Goal: Task Accomplishment & Management: Complete application form

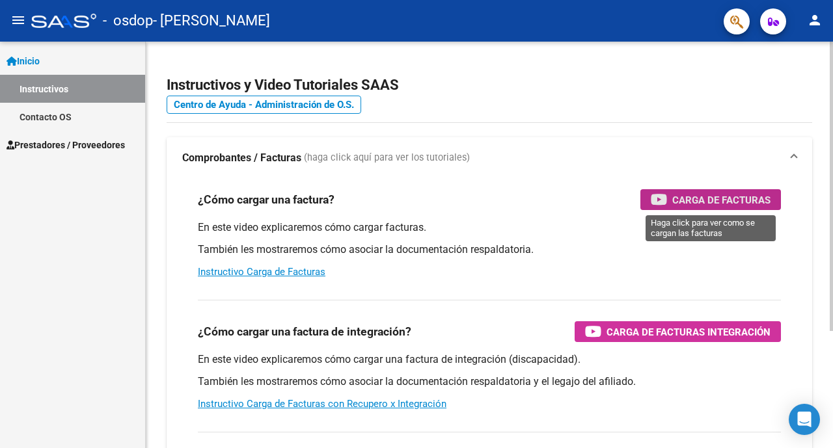
click at [674, 198] on span "Carga de Facturas" at bounding box center [721, 200] width 98 height 16
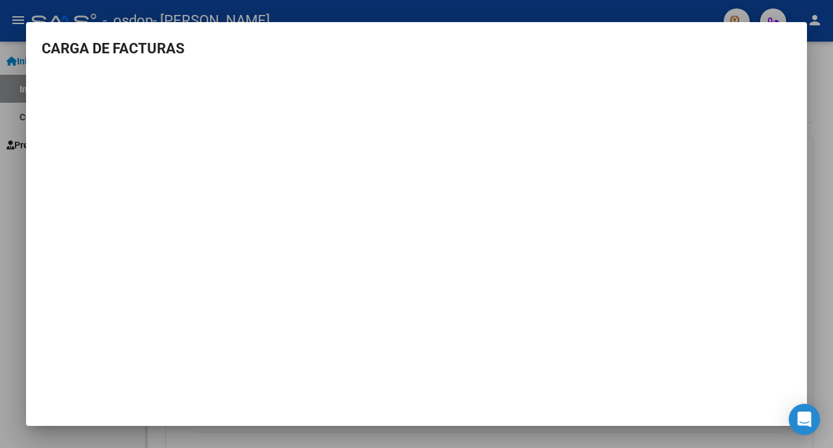
click at [814, 297] on div at bounding box center [416, 224] width 833 height 448
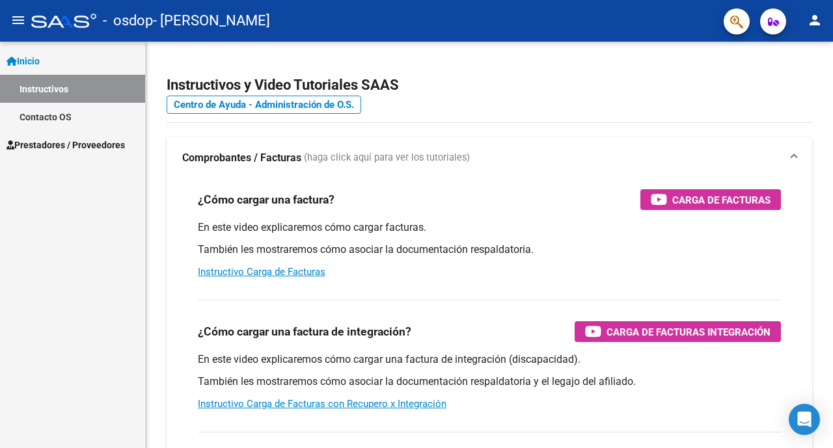
click at [94, 147] on span "Prestadores / Proveedores" at bounding box center [66, 145] width 118 height 14
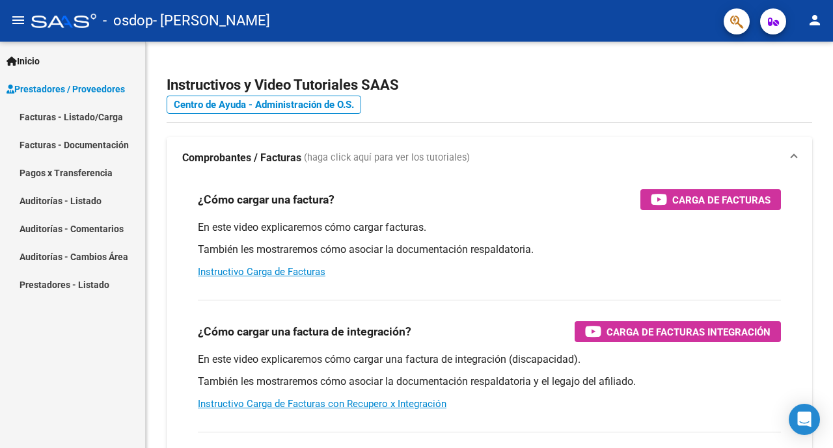
click at [76, 120] on link "Facturas - Listado/Carga" at bounding box center [72, 117] width 145 height 28
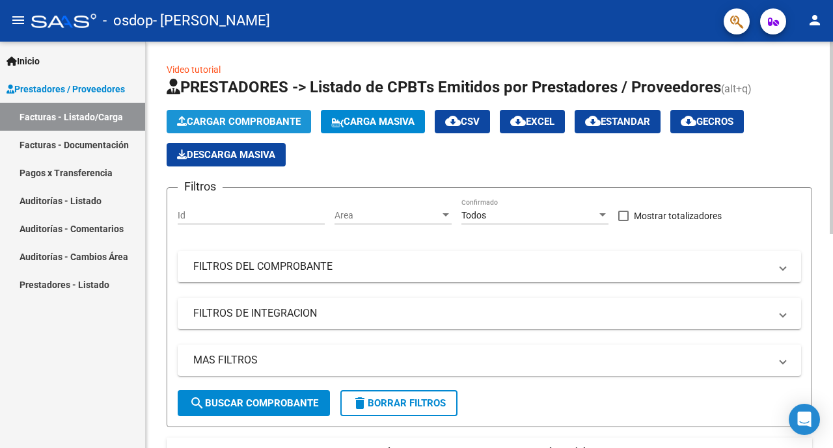
click at [252, 124] on span "Cargar Comprobante" at bounding box center [239, 122] width 124 height 12
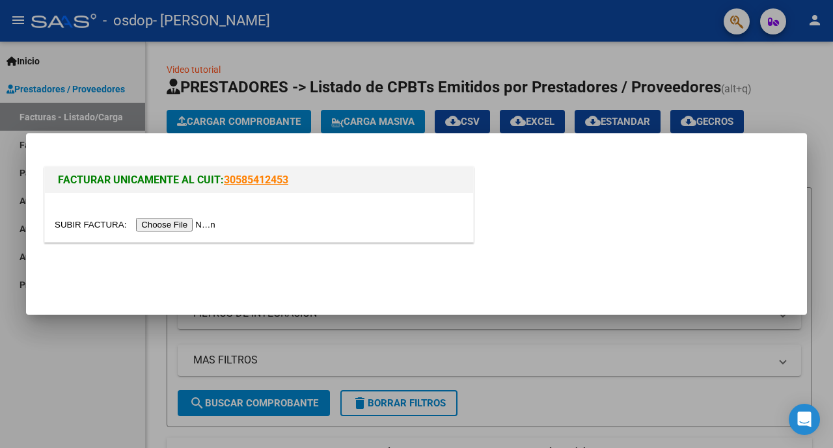
click at [244, 226] on div at bounding box center [259, 224] width 409 height 15
click at [124, 346] on div at bounding box center [416, 224] width 833 height 448
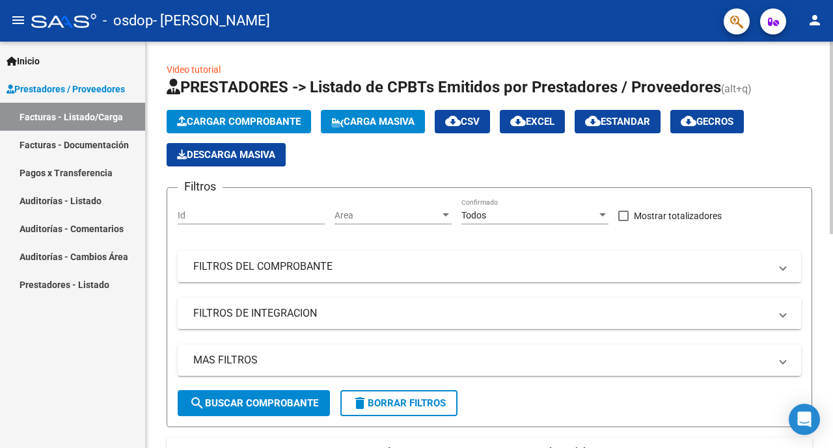
click at [244, 312] on mat-panel-title "FILTROS DE INTEGRACION" at bounding box center [481, 313] width 577 height 14
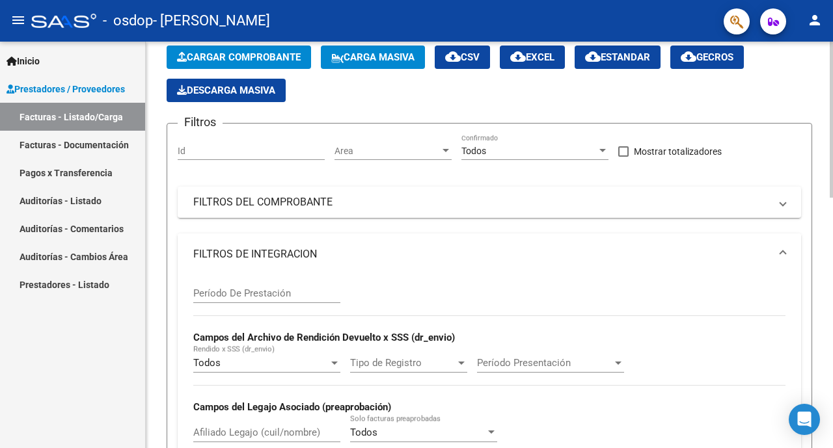
scroll to position [130, 0]
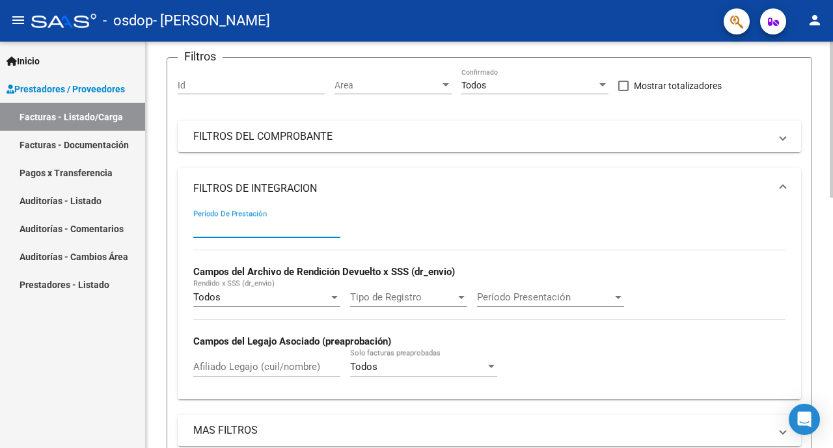
click at [281, 230] on input "Período De Prestación" at bounding box center [266, 228] width 147 height 12
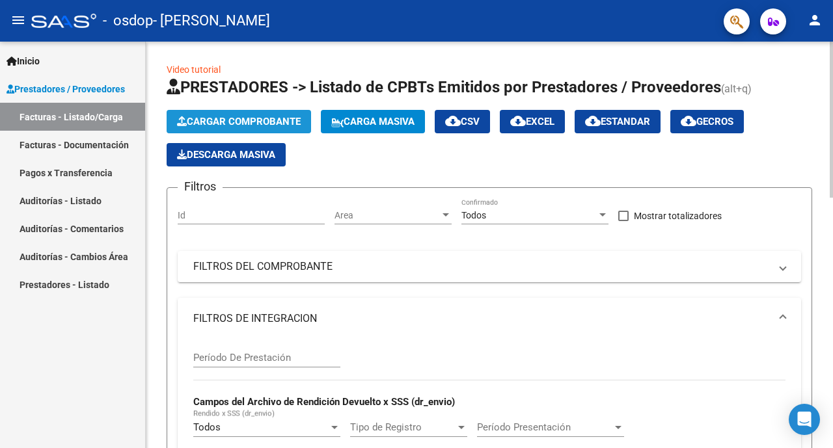
click at [213, 124] on span "Cargar Comprobante" at bounding box center [239, 122] width 124 height 12
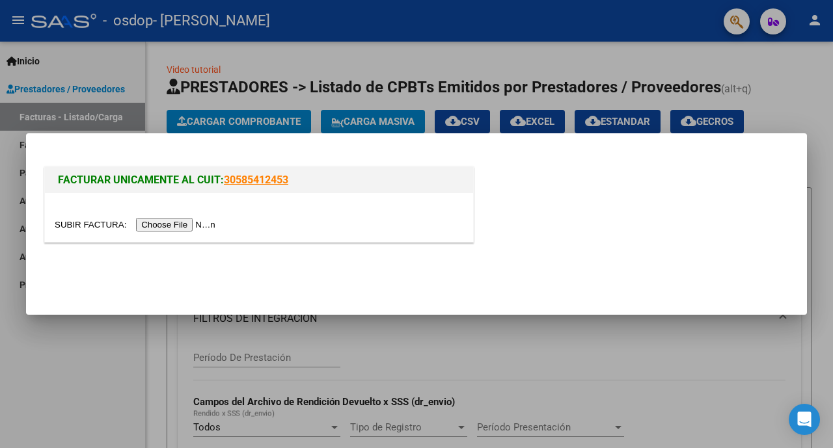
click at [186, 227] on input "file" at bounding box center [137, 225] width 165 height 14
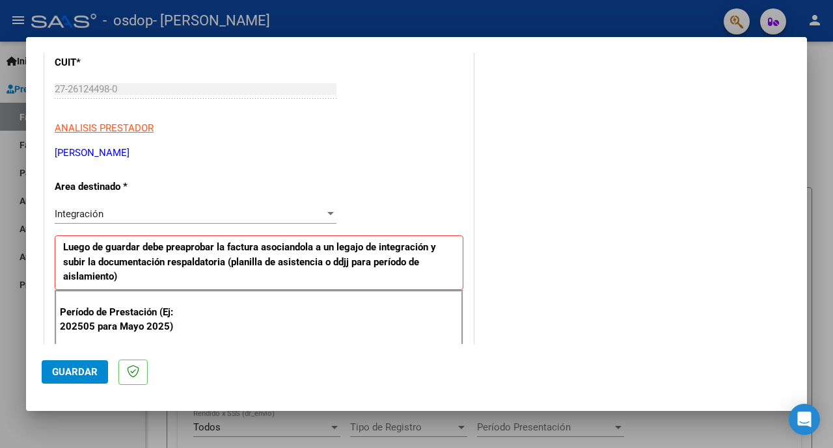
scroll to position [260, 0]
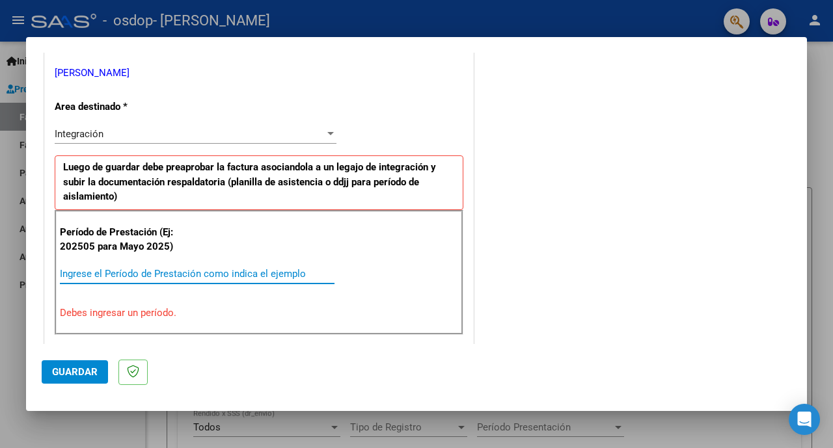
click at [130, 275] on input "Ingrese el Período de Prestación como indica el ejemplo" at bounding box center [197, 274] width 275 height 12
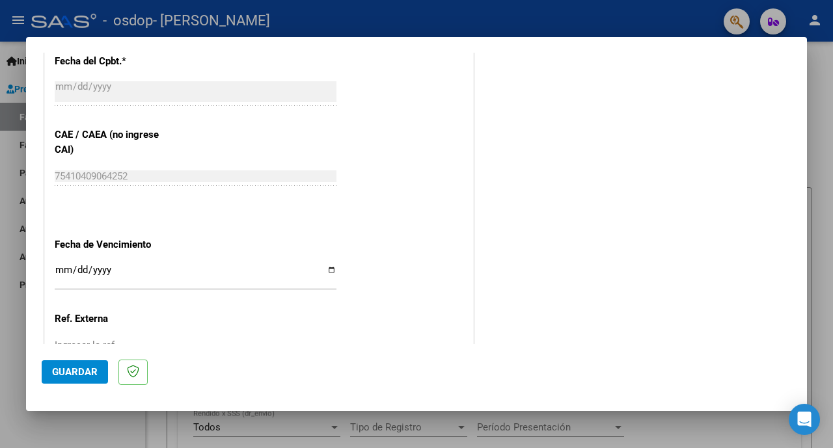
scroll to position [846, 0]
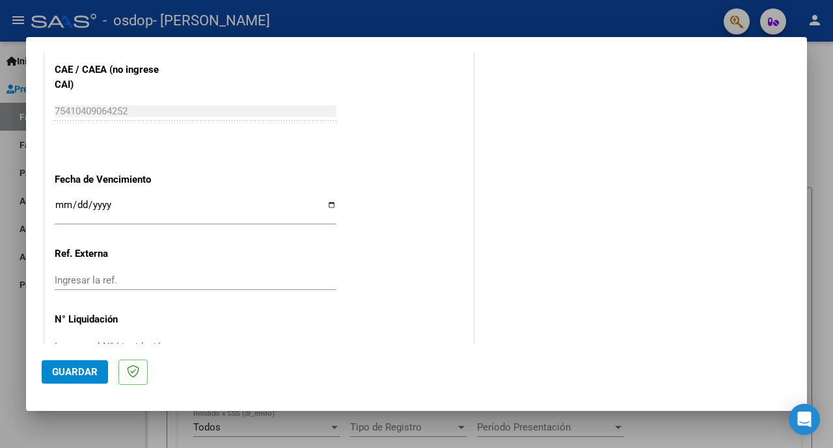
type input "202509"
click at [162, 204] on input "Ingresar la fecha" at bounding box center [196, 210] width 282 height 21
click at [327, 200] on input "Ingresar la fecha" at bounding box center [196, 210] width 282 height 21
click at [326, 202] on input "Ingresar la fecha" at bounding box center [196, 210] width 282 height 21
click at [325, 200] on input "Ingresar la fecha" at bounding box center [196, 210] width 282 height 21
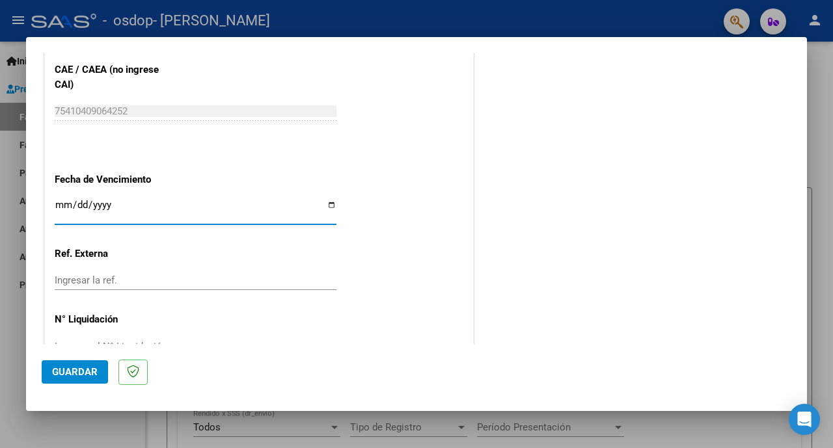
type input "[DATE]"
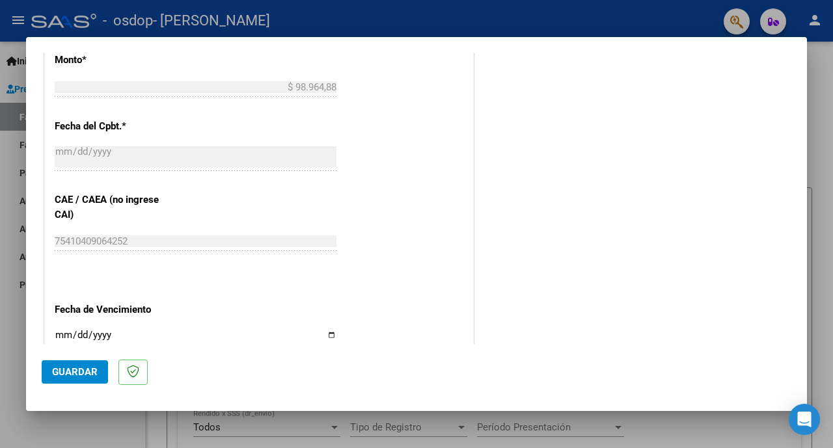
scroll to position [867, 0]
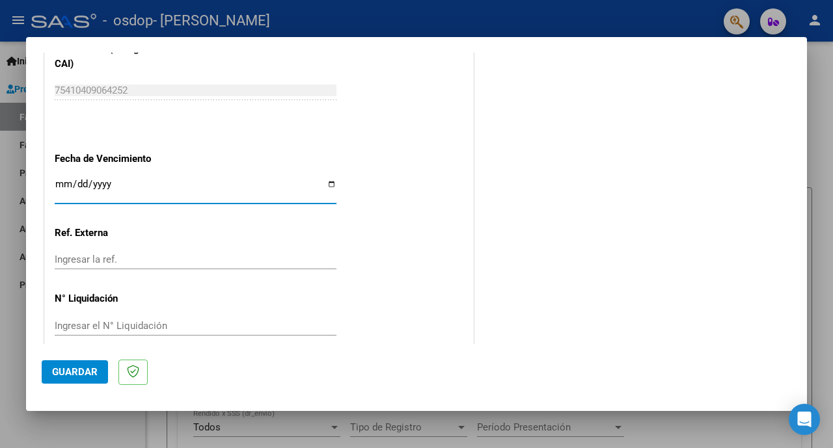
click at [90, 371] on span "Guardar" at bounding box center [75, 372] width 46 height 12
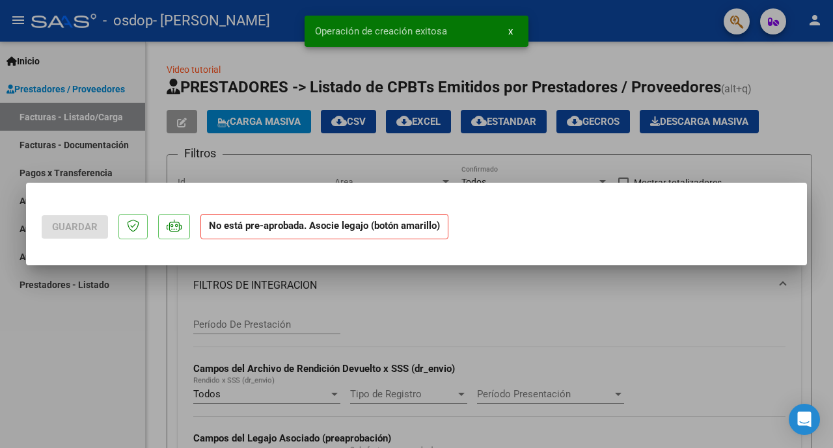
scroll to position [0, 0]
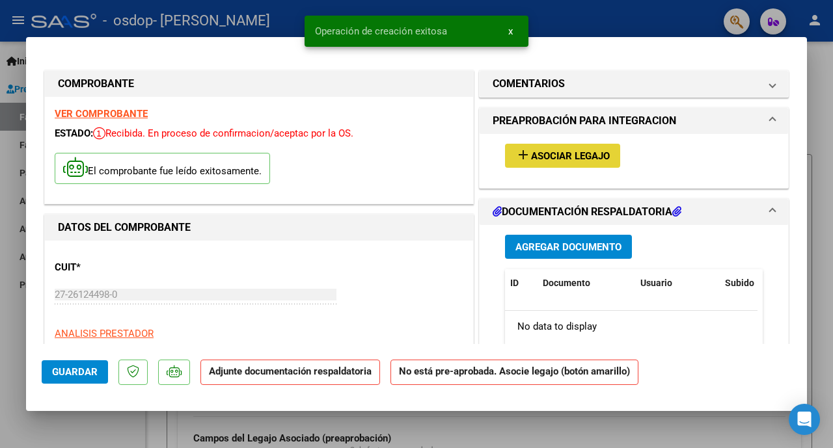
click at [531, 154] on span "Asociar Legajo" at bounding box center [570, 156] width 79 height 12
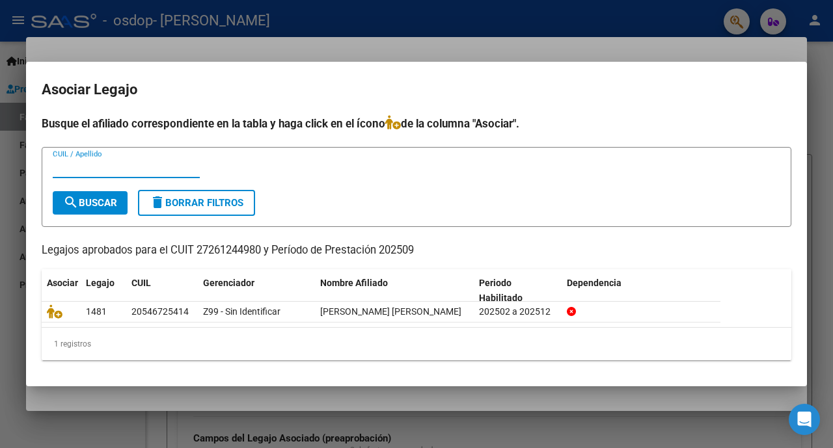
click at [85, 163] on input "CUIL / Apellido" at bounding box center [126, 168] width 147 height 12
type input "[PERSON_NAME]"
click at [346, 406] on div at bounding box center [416, 224] width 833 height 448
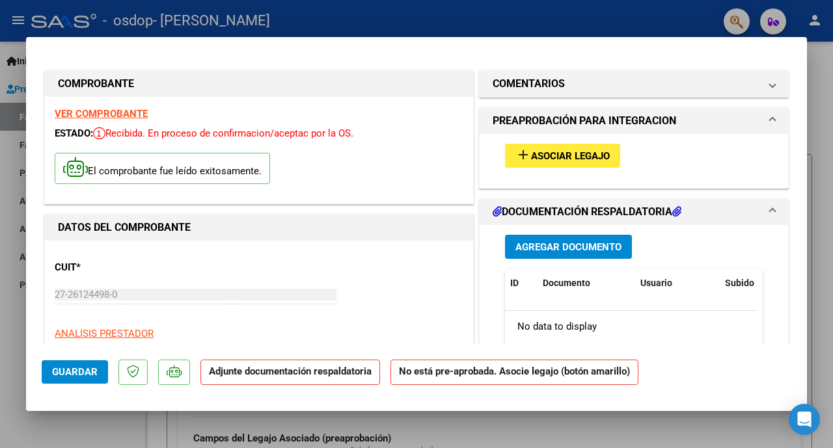
click at [537, 250] on span "Agregar Documento" at bounding box center [568, 247] width 106 height 12
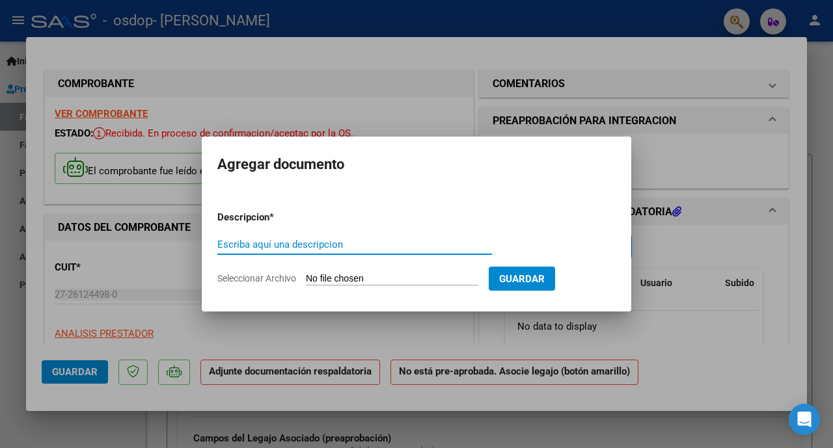
click at [384, 247] on input "Escriba aquí una descripcion" at bounding box center [354, 245] width 275 height 12
type input "ASISTENCIA"
click at [374, 279] on input "Seleccionar Archivo" at bounding box center [392, 279] width 172 height 12
type input "C:\fakepath\ASISTENCIA LIAM [DATE].pdf"
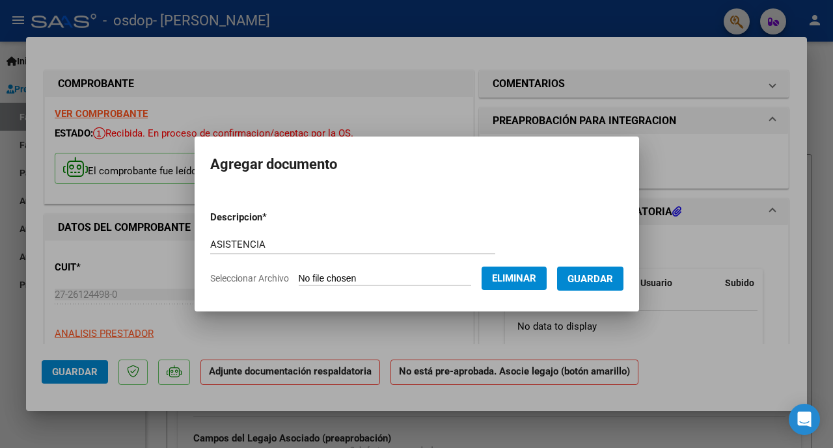
click at [590, 286] on button "Guardar" at bounding box center [590, 279] width 66 height 24
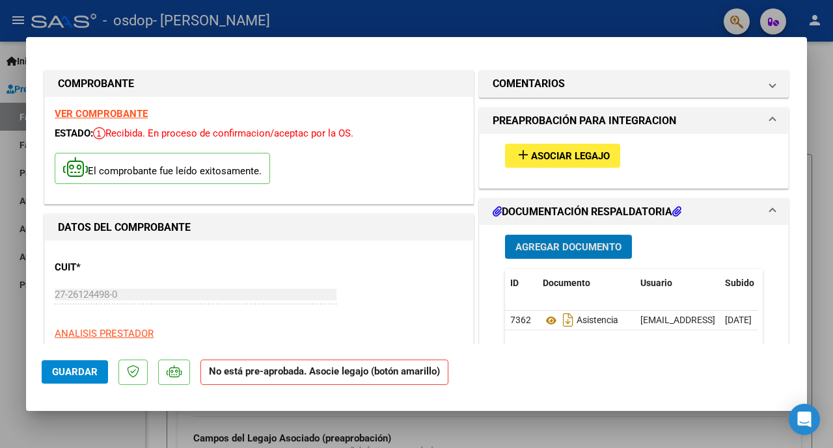
click at [545, 159] on span "Asociar Legajo" at bounding box center [570, 156] width 79 height 12
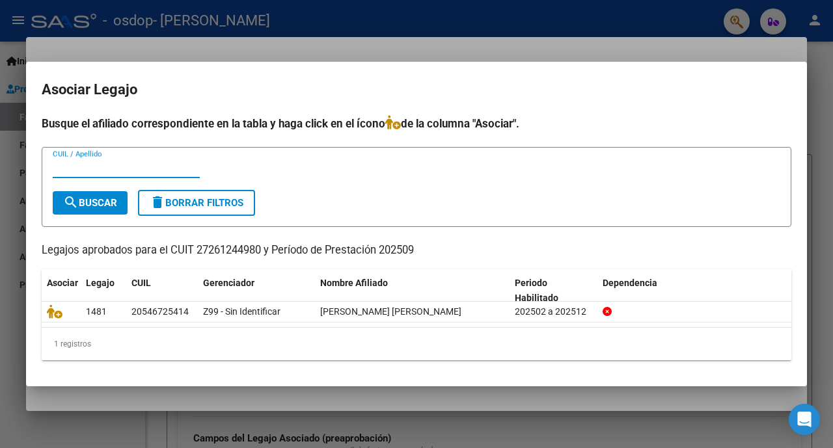
click at [77, 167] on input "CUIL / Apellido" at bounding box center [126, 168] width 147 height 12
click at [90, 169] on input "CUIL / Apellido" at bounding box center [126, 168] width 147 height 12
click at [91, 170] on input "CUIL / Apellido" at bounding box center [126, 168] width 147 height 12
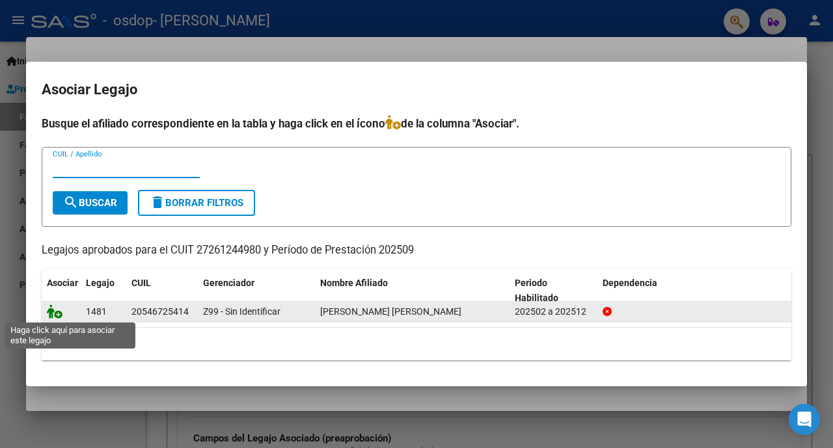
click at [55, 312] on icon at bounding box center [55, 312] width 16 height 14
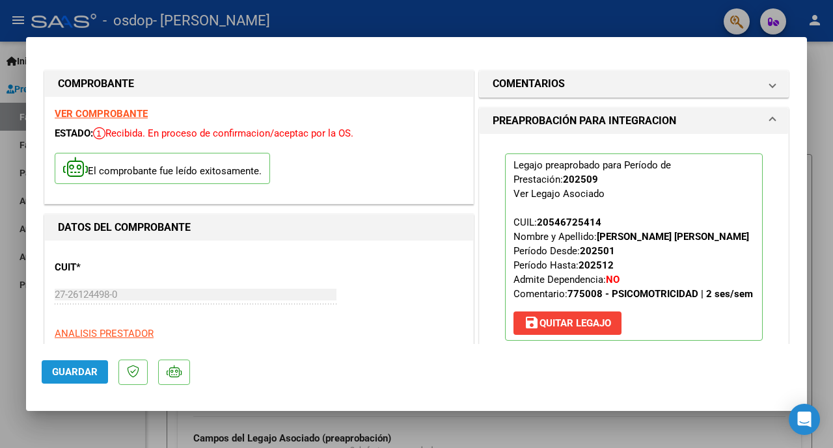
click at [78, 378] on span "Guardar" at bounding box center [75, 372] width 46 height 12
click at [484, 422] on div at bounding box center [416, 224] width 833 height 448
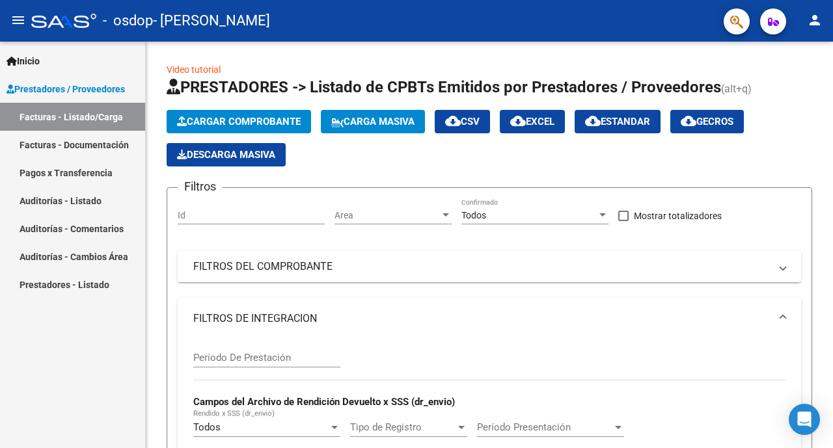
click at [815, 21] on mat-icon "person" at bounding box center [815, 20] width 16 height 16
click at [790, 89] on button "exit_to_app Salir" at bounding box center [787, 85] width 79 height 31
